Goal: Information Seeking & Learning: Learn about a topic

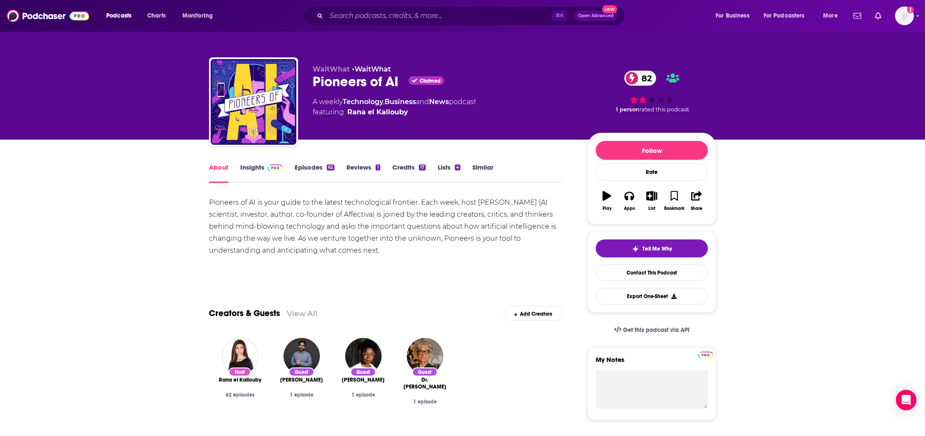
click at [261, 175] on link "Insights" at bounding box center [261, 173] width 42 height 20
